Goal: Check status

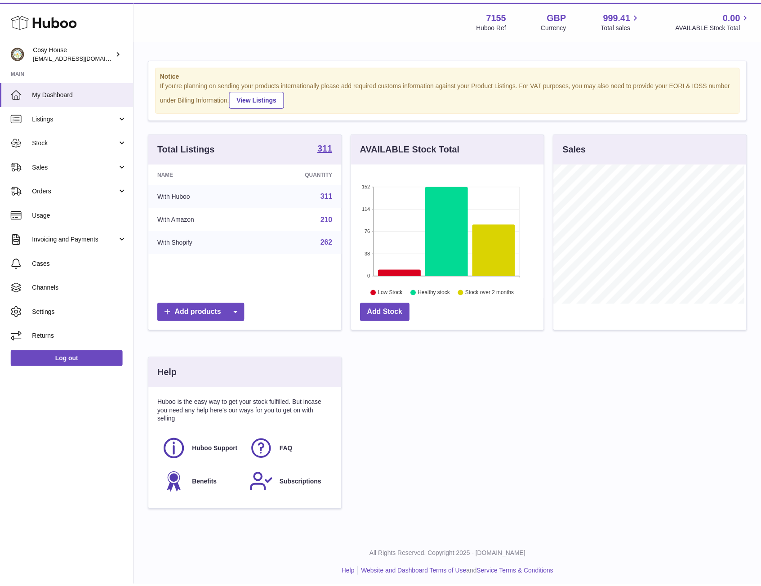
scroll to position [449514, 449462]
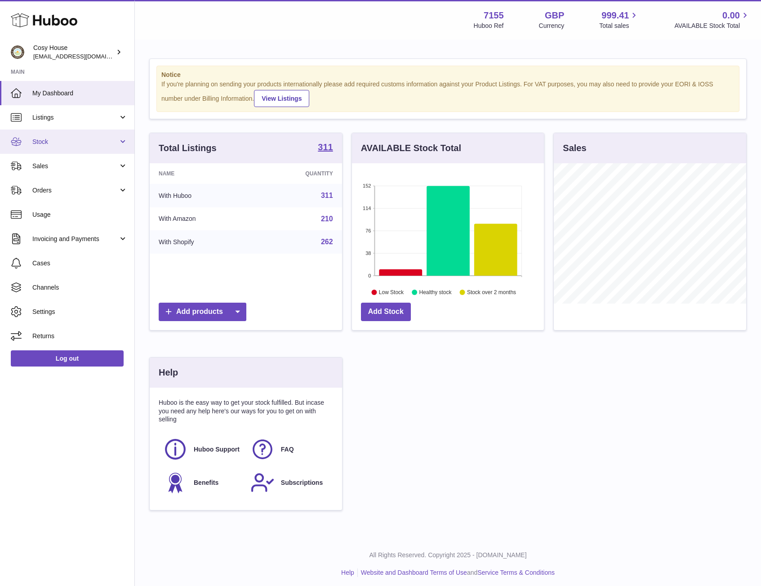
click at [63, 134] on link "Stock" at bounding box center [67, 142] width 134 height 24
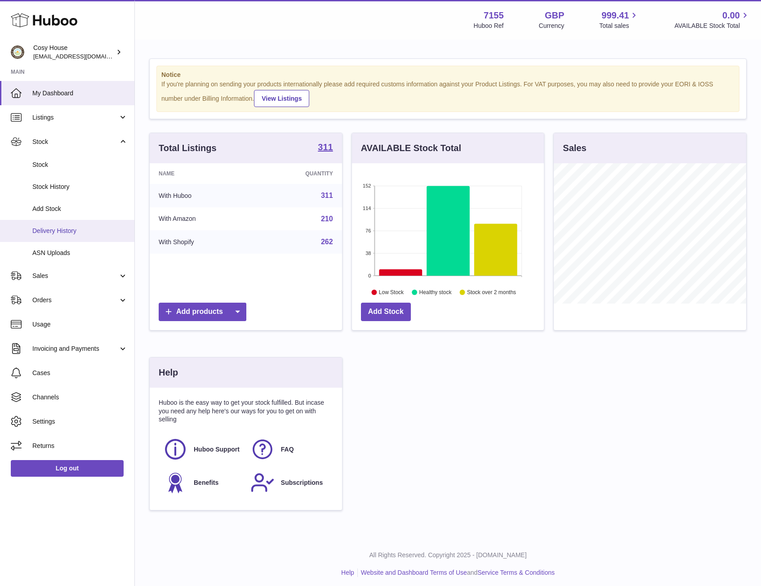
click at [67, 228] on span "Delivery History" at bounding box center [79, 231] width 95 height 9
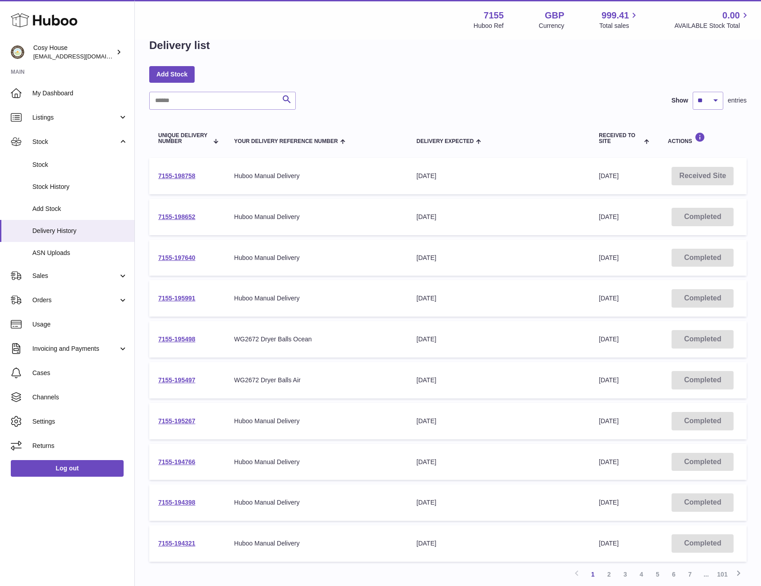
scroll to position [94, 0]
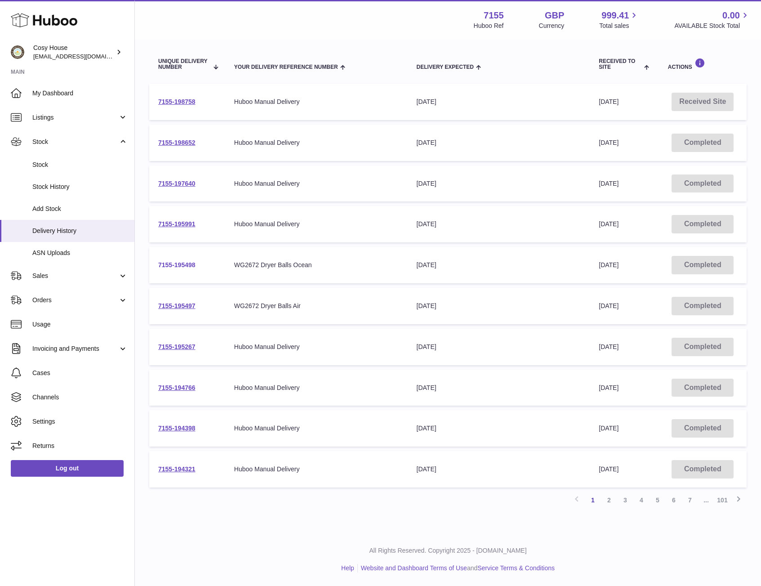
click at [181, 265] on link "7155-195498" at bounding box center [176, 264] width 37 height 7
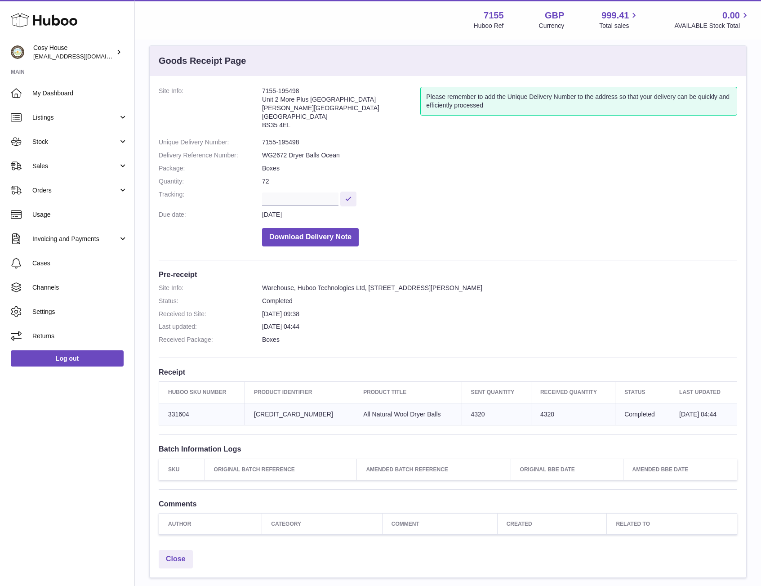
scroll to position [17, 0]
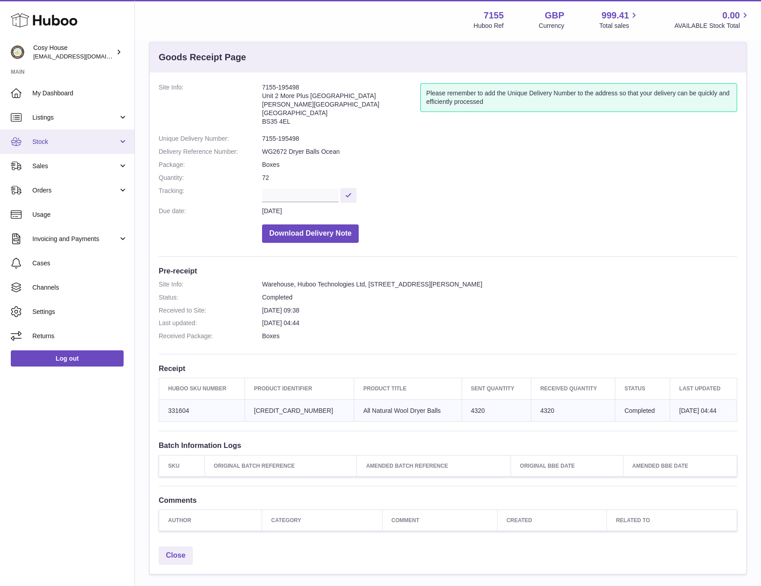
drag, startPoint x: 63, startPoint y: 144, endPoint x: 63, endPoint y: 149, distance: 5.4
click at [63, 144] on span "Stock" at bounding box center [75, 142] width 86 height 9
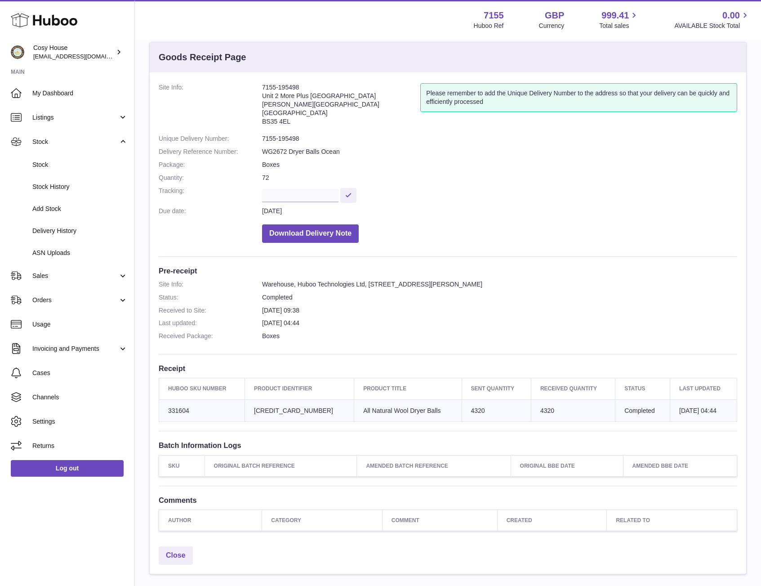
drag, startPoint x: 68, startPoint y: 232, endPoint x: 762, endPoint y: 154, distance: 697.7
